Goal: Communication & Community: Answer question/provide support

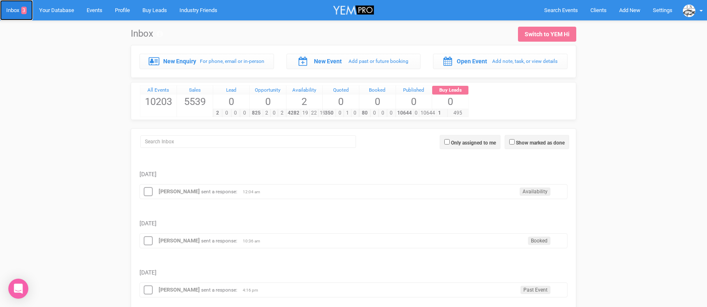
click at [16, 9] on link "Inbox 3" at bounding box center [16, 10] width 33 height 20
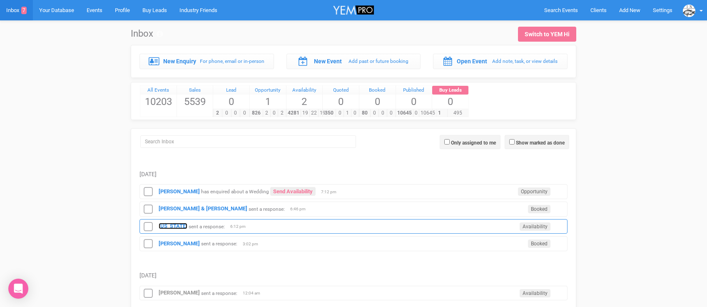
click at [170, 224] on strong "[US_STATE]" at bounding box center [173, 226] width 29 height 6
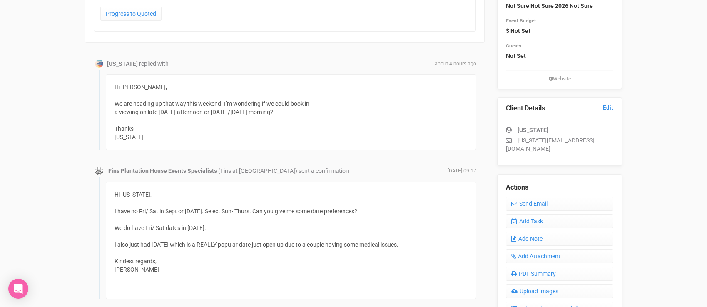
scroll to position [132, 0]
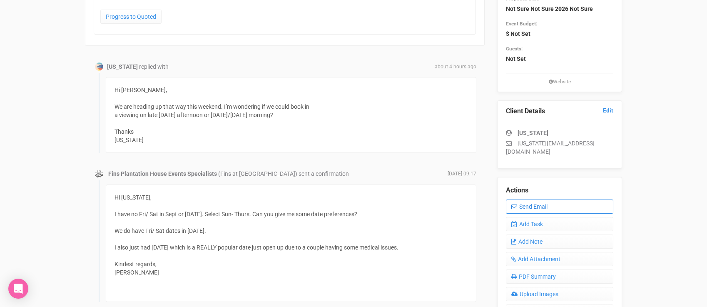
click at [534, 199] on link "Send Email" at bounding box center [559, 206] width 107 height 14
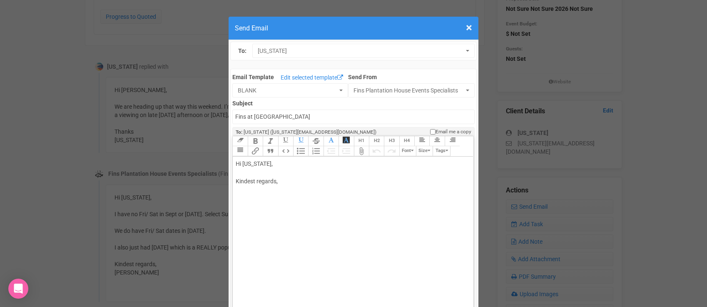
click at [256, 176] on div "Hi [US_STATE], Kindest regards," at bounding box center [351, 181] width 231 height 44
drag, startPoint x: 266, startPoint y: 197, endPoint x: 233, endPoint y: 196, distance: 32.5
click at [233, 196] on trix-editor "Hi [US_STATE], Thanks for your email. We have 4 weddings this week so can only …" at bounding box center [353, 249] width 240 height 184
click at [276, 223] on div "Hi [US_STATE], Thanks for your email. I would be delighted to meet you. We have…" at bounding box center [351, 202] width 231 height 87
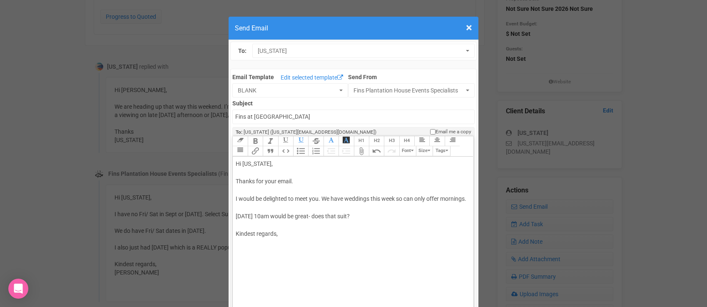
click at [260, 253] on div "Hi [US_STATE], Thanks for your email. I would be delighted to meet you. We have…" at bounding box center [351, 207] width 231 height 96
type trix-editor "<div>Hi [US_STATE],<br><br>Thanks for your email.<br><br>I would be delighted t…"
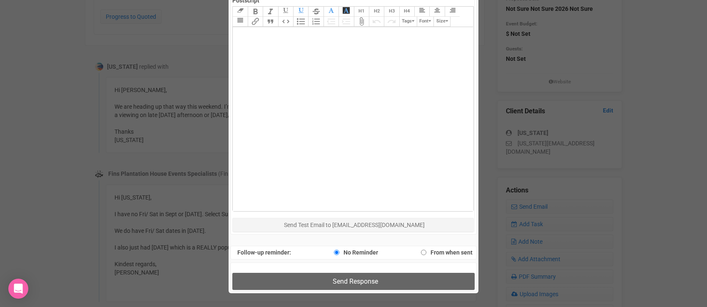
scroll to position [426, 0]
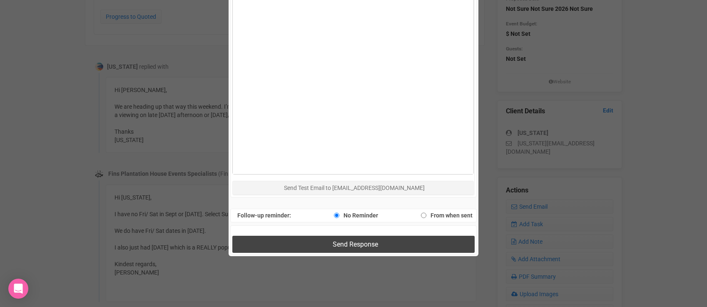
click at [291, 246] on button "Send Response" at bounding box center [353, 244] width 242 height 17
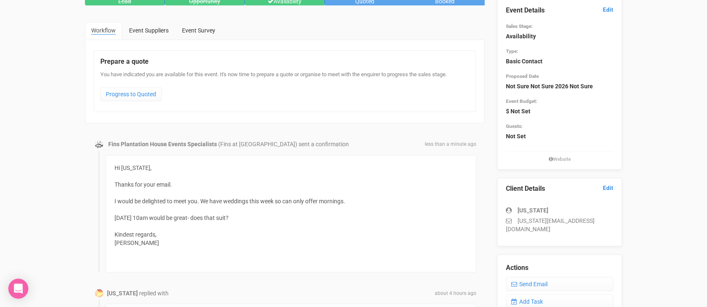
scroll to position [0, 0]
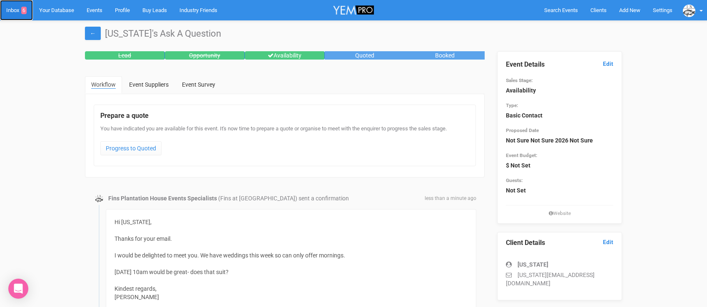
click at [15, 9] on link "Inbox 6" at bounding box center [16, 10] width 33 height 20
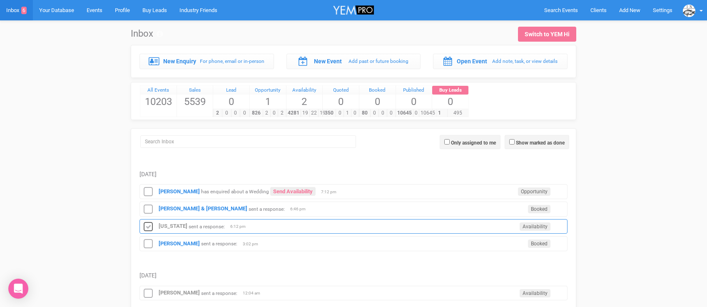
click at [148, 225] on icon at bounding box center [148, 226] width 12 height 11
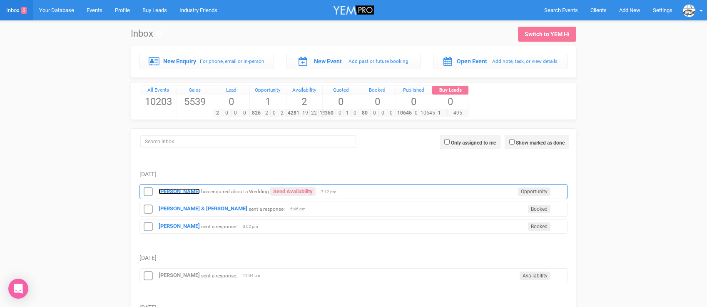
click at [172, 192] on strong "[PERSON_NAME]" at bounding box center [179, 191] width 41 height 6
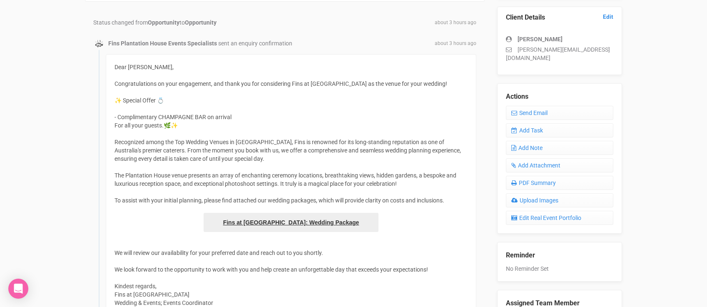
scroll to position [181, 0]
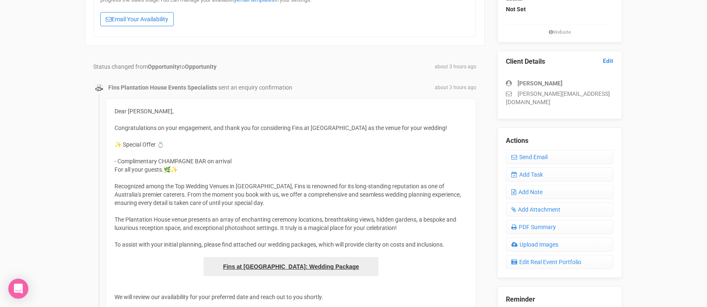
click at [156, 22] on link "Email Your Availability" at bounding box center [136, 19] width 73 height 14
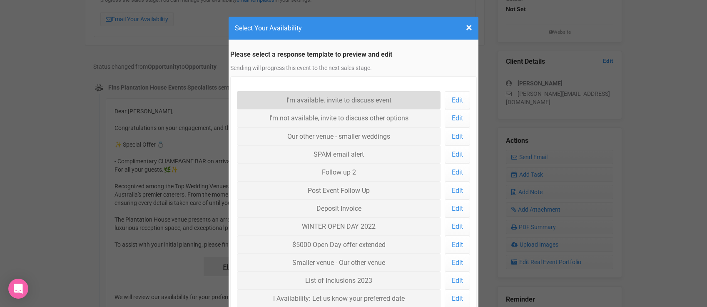
click at [260, 95] on link "I'm available, invite to discuss event" at bounding box center [339, 100] width 204 height 18
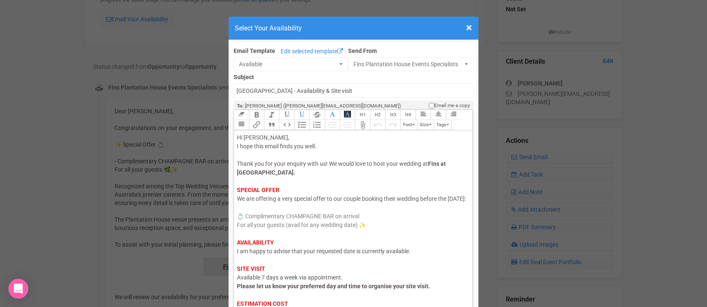
drag, startPoint x: 265, startPoint y: 207, endPoint x: 238, endPoint y: 206, distance: 26.7
click at [238, 202] on span "We are offering a very special offer to our couple booking their wedding before…" at bounding box center [351, 198] width 229 height 7
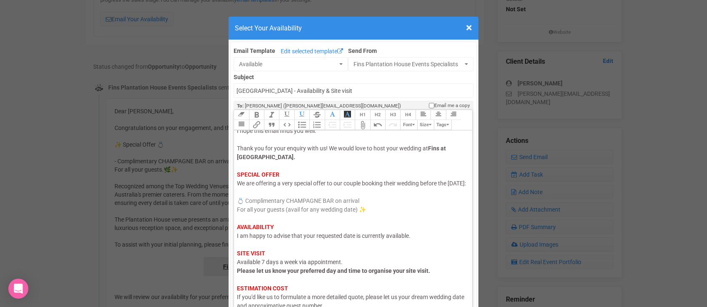
scroll to position [17, 0]
click at [266, 238] on span "I am happy to advise that your requested date is currently available." at bounding box center [324, 234] width 174 height 7
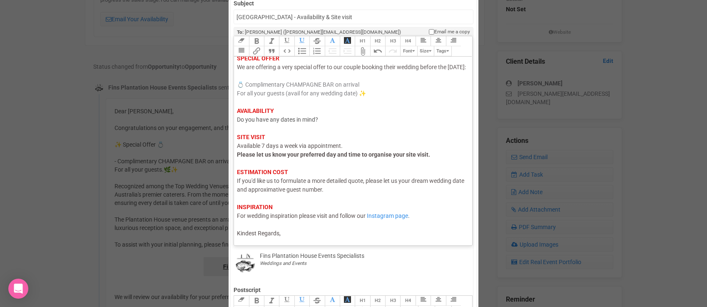
scroll to position [75, 0]
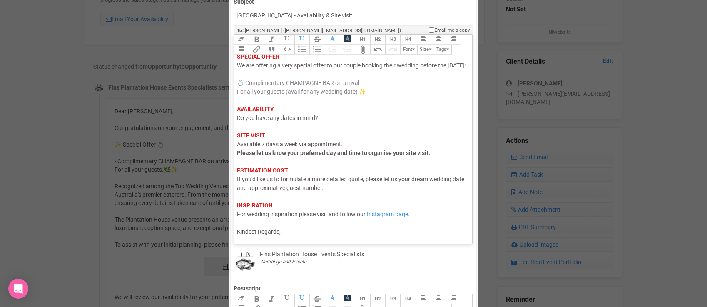
click at [284, 235] on div "Hi [PERSON_NAME], I hope this email finds you well. Thank you for your enquiry …" at bounding box center [351, 118] width 229 height 236
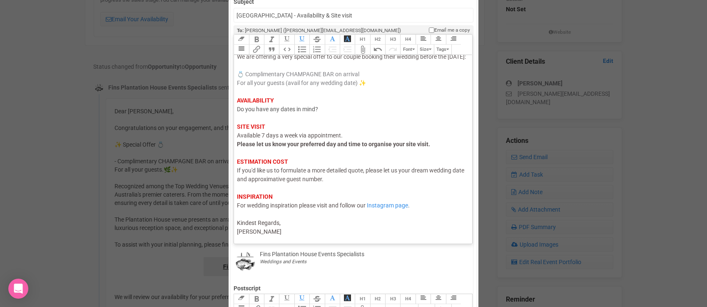
type trix-editor "<div><span style="color: rgb(95, 88, 88);">Hi [PERSON_NAME],</span><br><span st…"
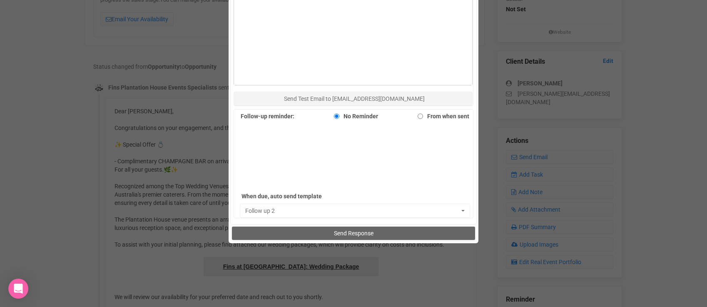
scroll to position [511, 0]
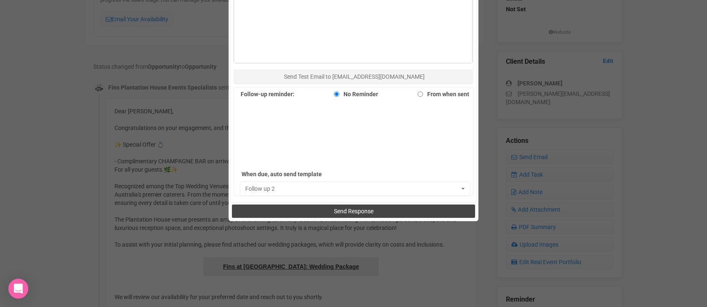
click at [304, 211] on button "Send Response" at bounding box center [353, 210] width 243 height 13
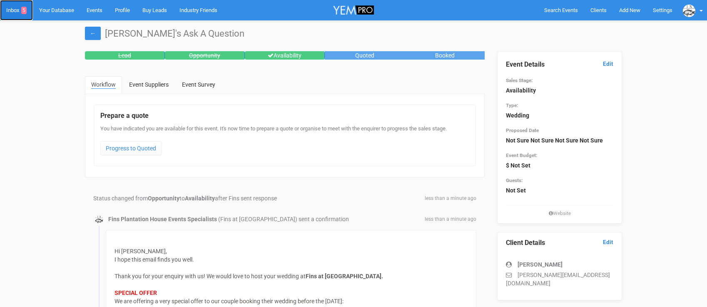
click at [12, 12] on link "Inbox 5" at bounding box center [16, 10] width 33 height 20
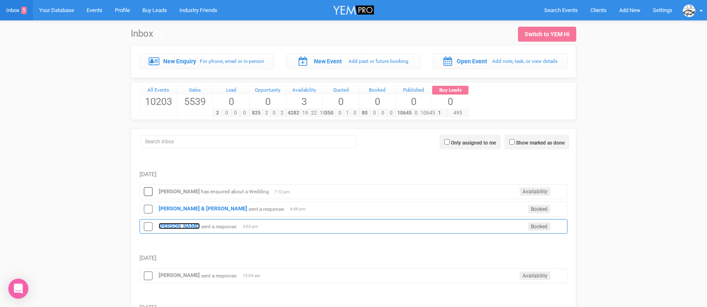
click at [167, 228] on strong "[PERSON_NAME]" at bounding box center [179, 226] width 41 height 6
